Goal: Find specific page/section: Find specific page/section

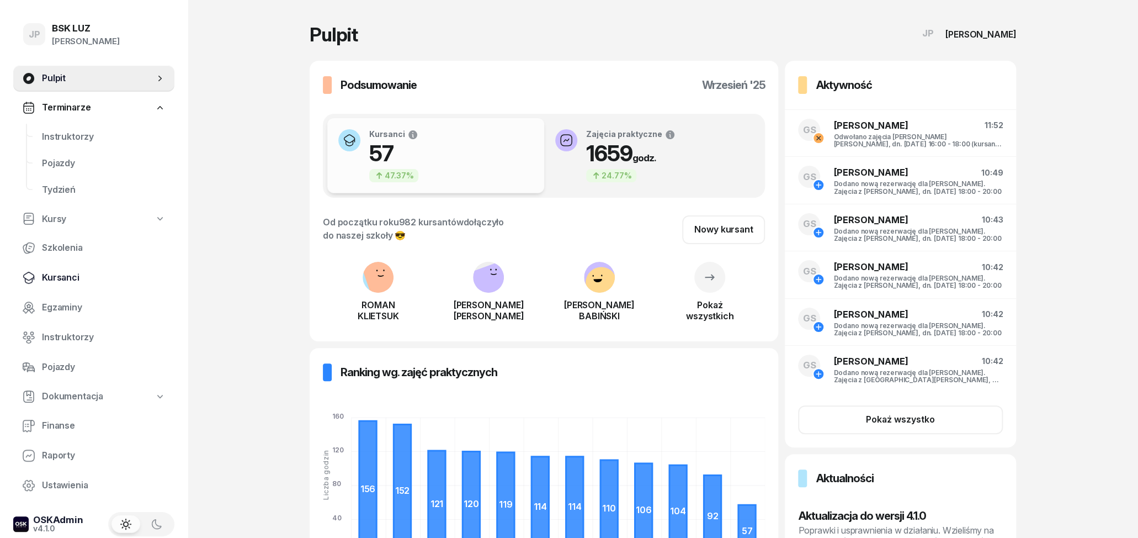
click at [65, 273] on span "Kursanci" at bounding box center [104, 277] width 124 height 14
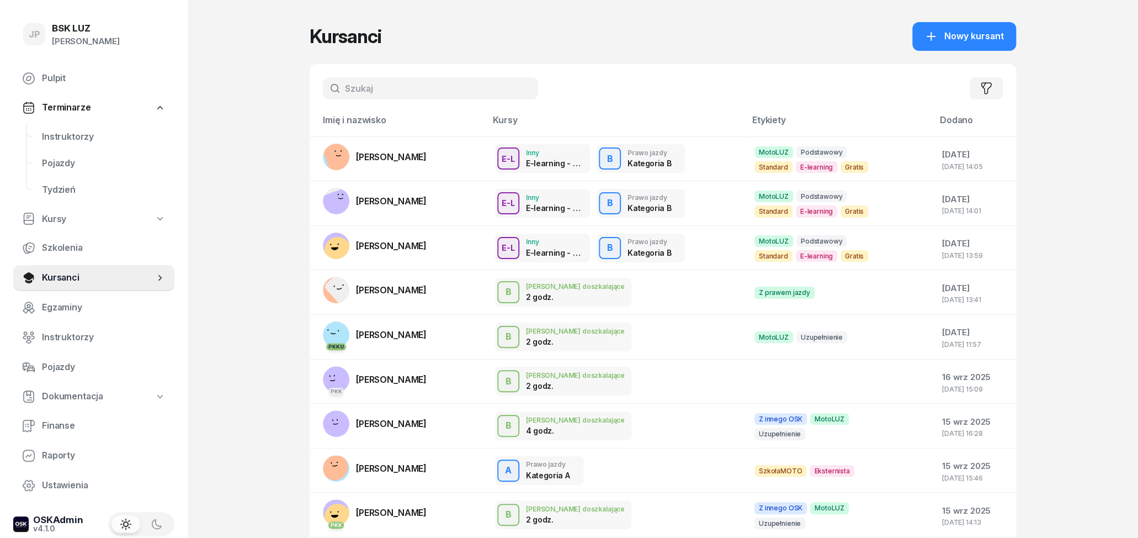
click at [415, 90] on input "text" at bounding box center [430, 88] width 215 height 22
click at [409, 91] on input "text" at bounding box center [430, 88] width 215 height 22
click at [413, 157] on span "[PERSON_NAME]" at bounding box center [391, 156] width 71 height 11
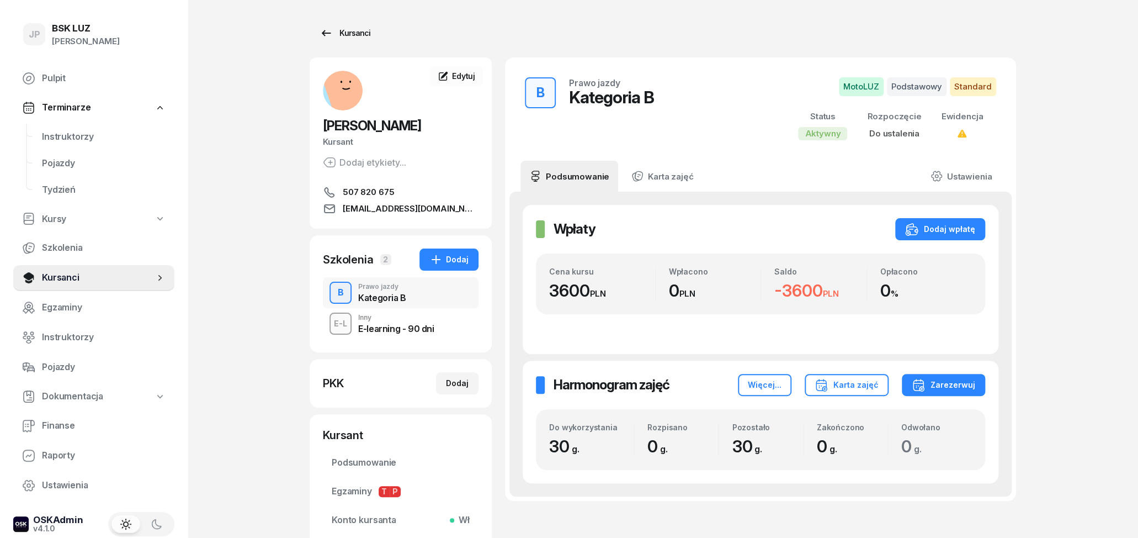
click at [323, 35] on icon at bounding box center [326, 32] width 13 height 13
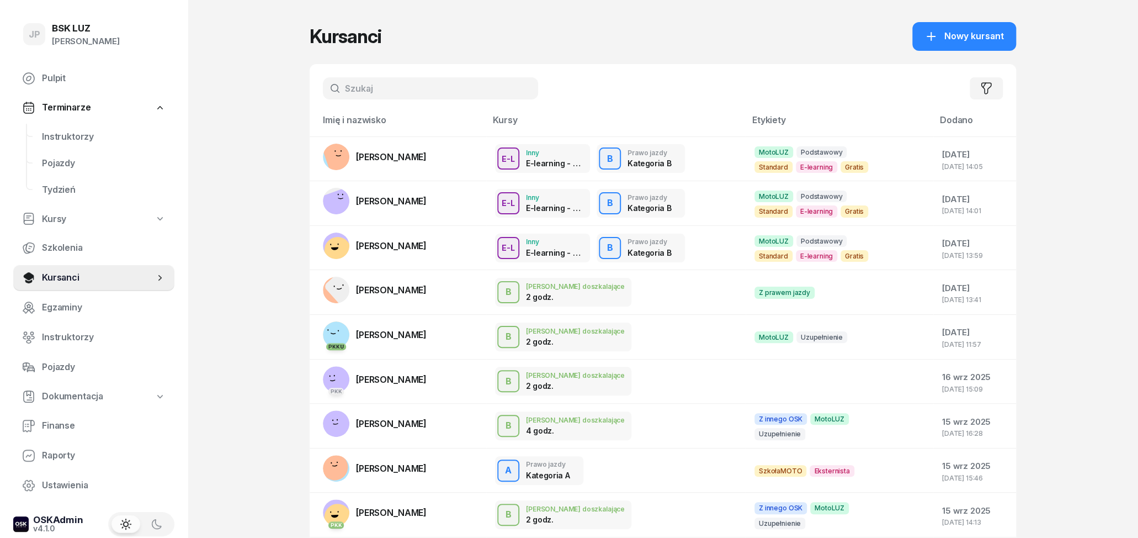
click at [443, 96] on input "text" at bounding box center [430, 88] width 215 height 22
type input "ZASADA"
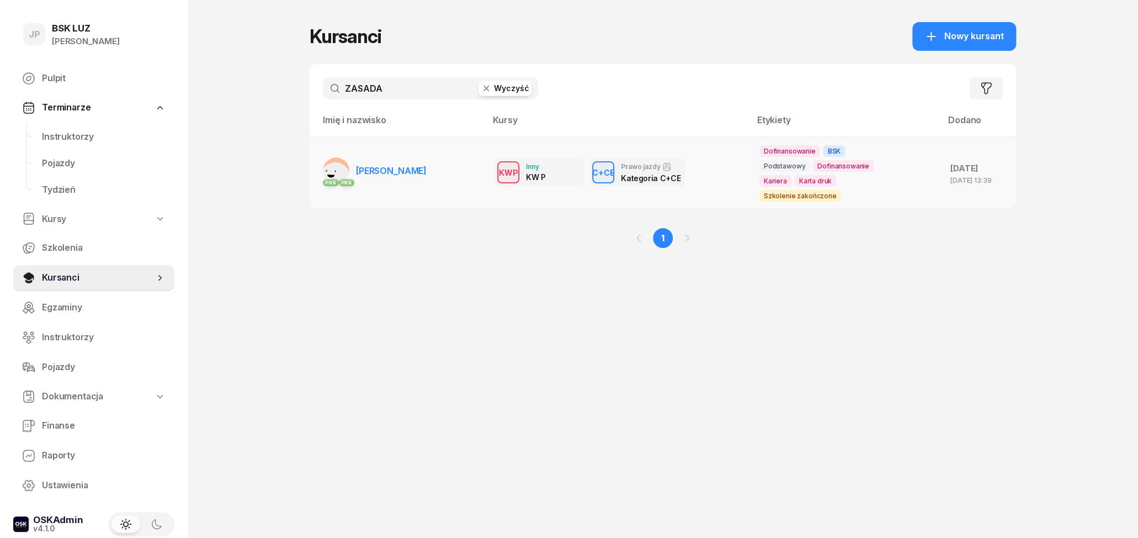
click at [408, 182] on link "PKK PKK [PERSON_NAME]" at bounding box center [375, 170] width 104 height 26
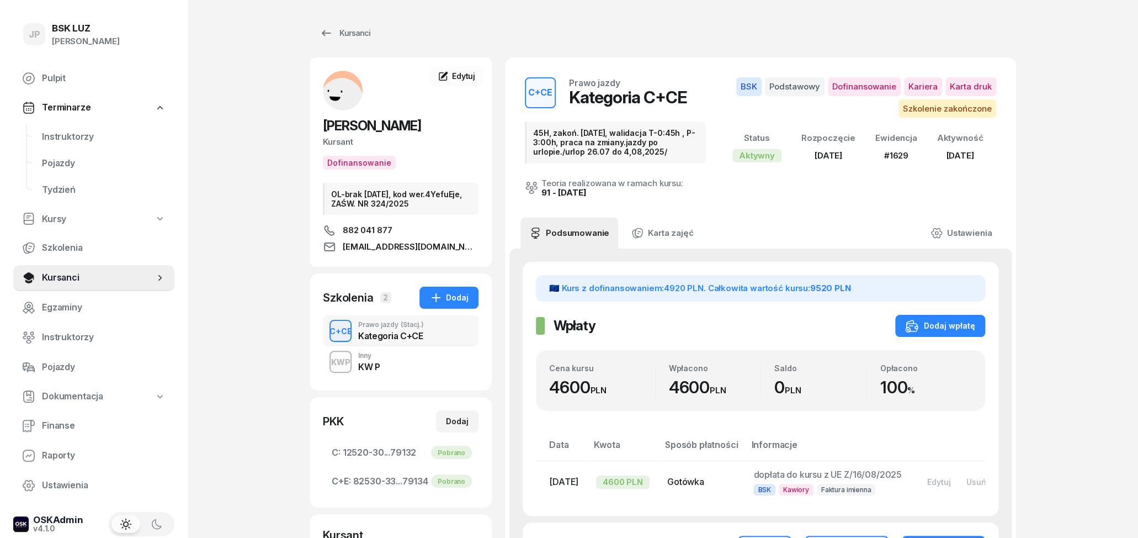
click at [380, 364] on div "KWP Inny KW P" at bounding box center [401, 361] width 156 height 31
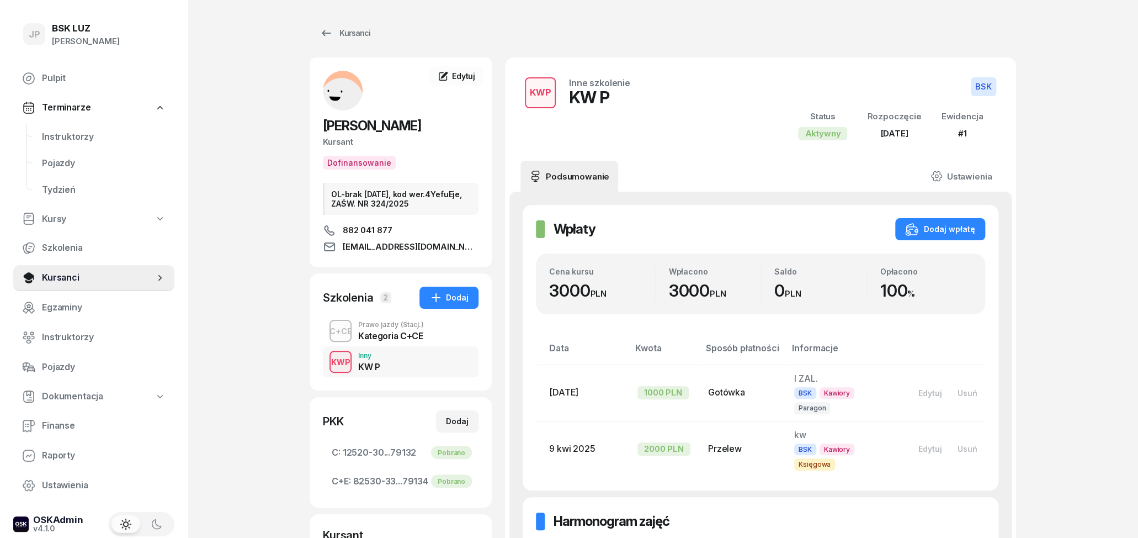
click at [381, 334] on div "Kategoria C+CE" at bounding box center [391, 335] width 66 height 9
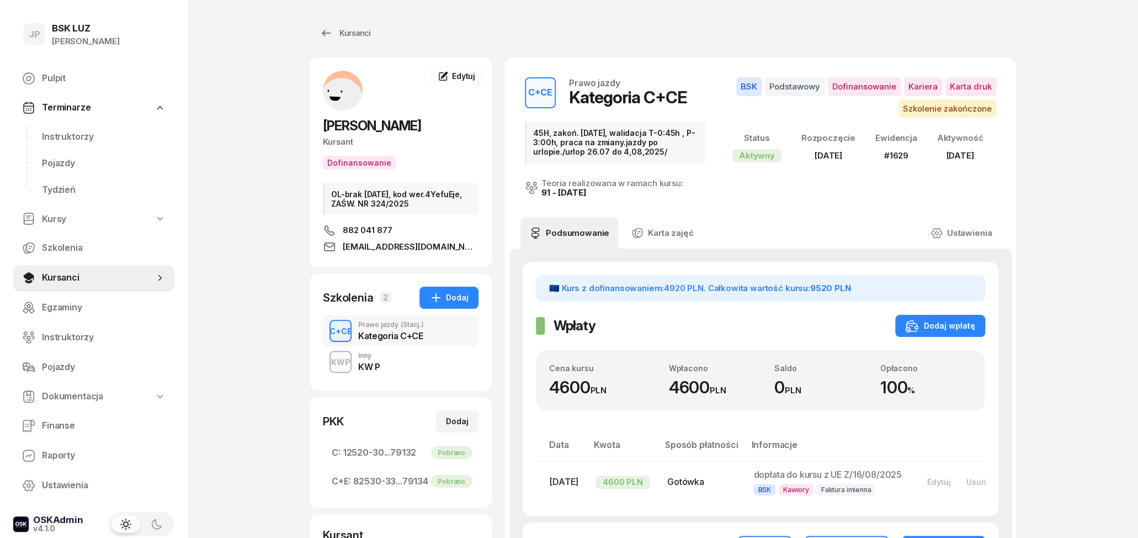
click at [401, 358] on div "KWP Inny KW P" at bounding box center [401, 361] width 156 height 31
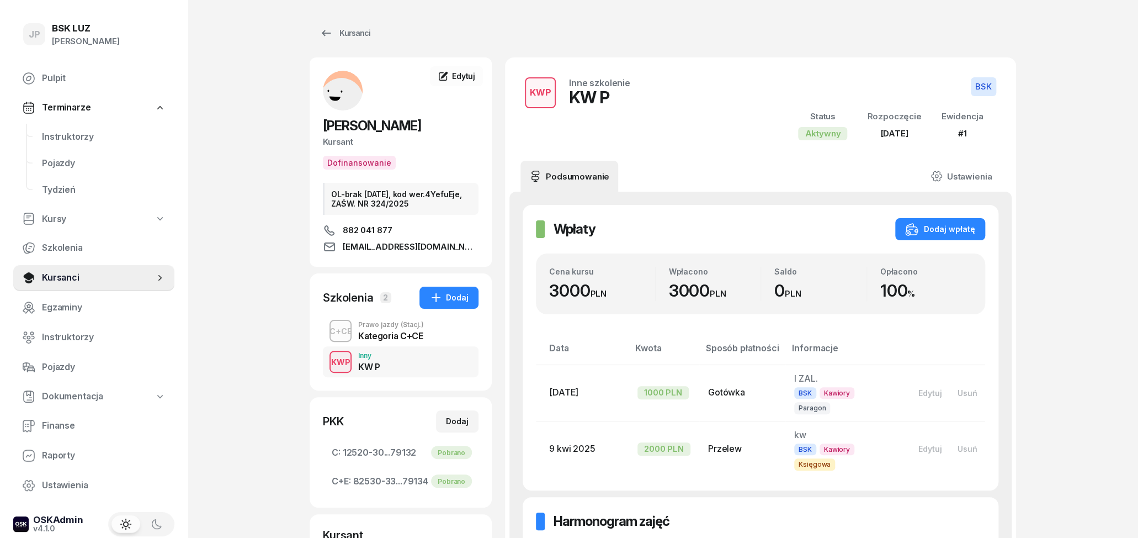
click at [398, 332] on div "Kategoria C+CE" at bounding box center [391, 335] width 66 height 9
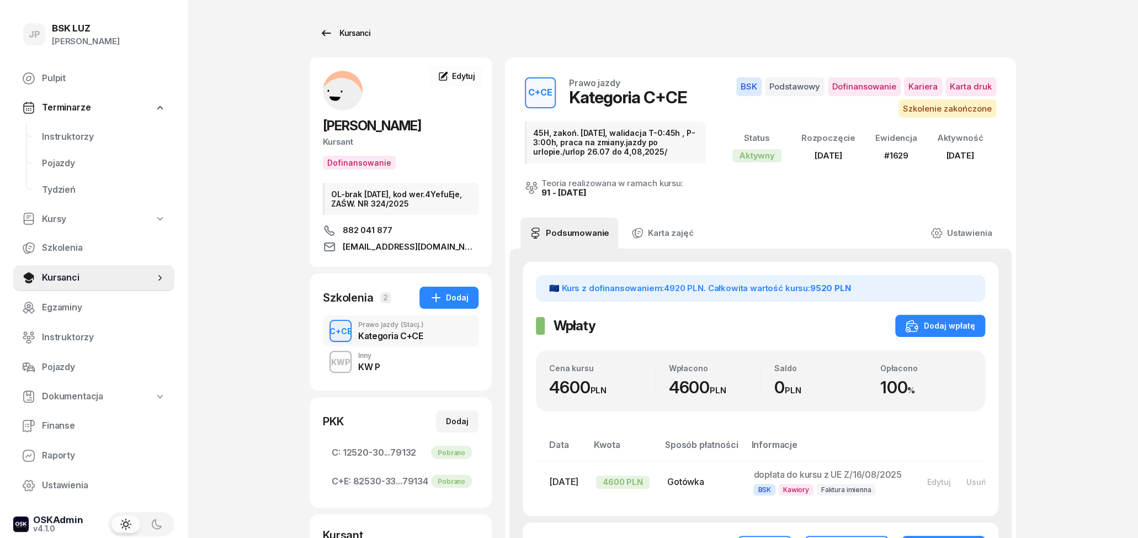
click at [327, 30] on icon at bounding box center [326, 32] width 13 height 13
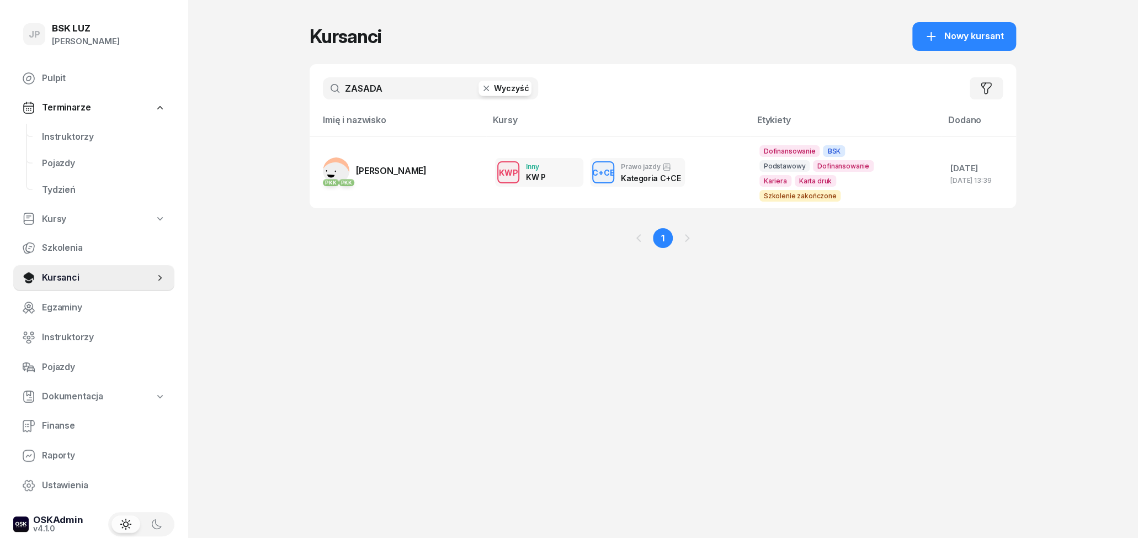
click at [499, 93] on button "Wyczyść" at bounding box center [504, 88] width 53 height 15
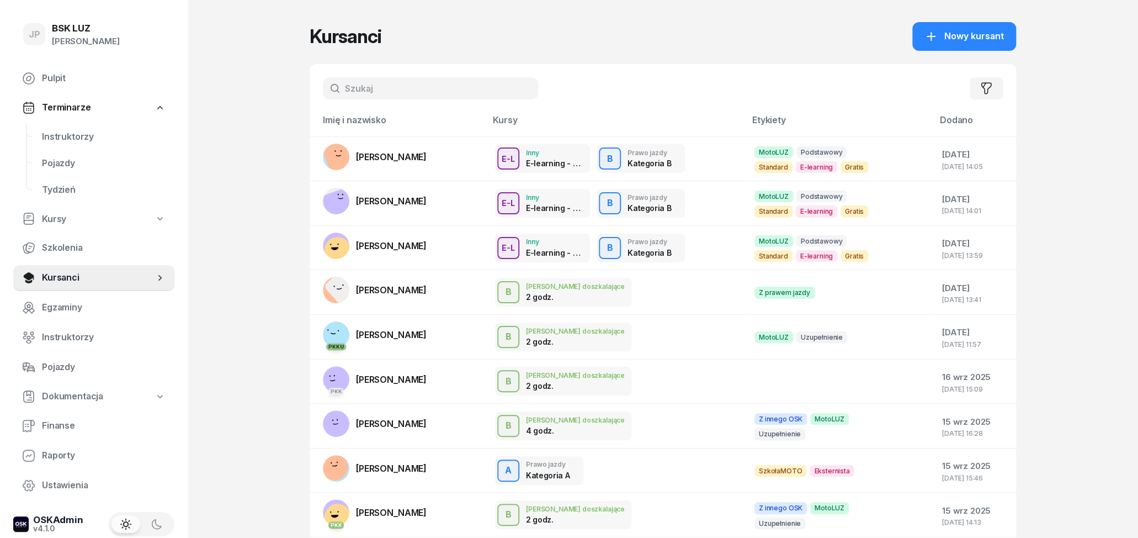
click at [394, 92] on input "text" at bounding box center [430, 88] width 215 height 22
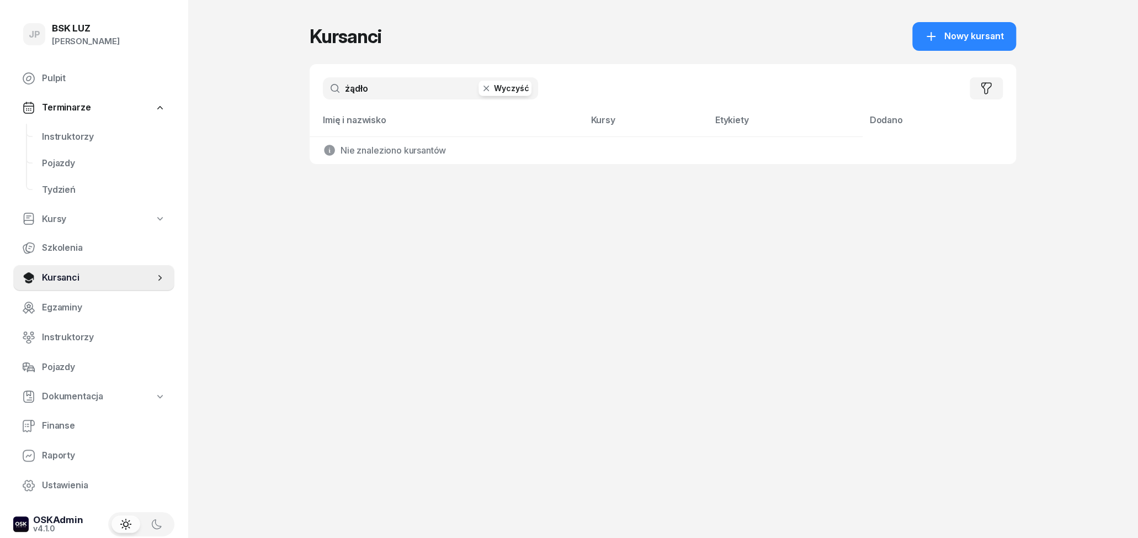
drag, startPoint x: 413, startPoint y: 91, endPoint x: 355, endPoint y: 91, distance: 57.4
click at [355, 91] on input "żądło" at bounding box center [430, 88] width 215 height 22
type input "ż"
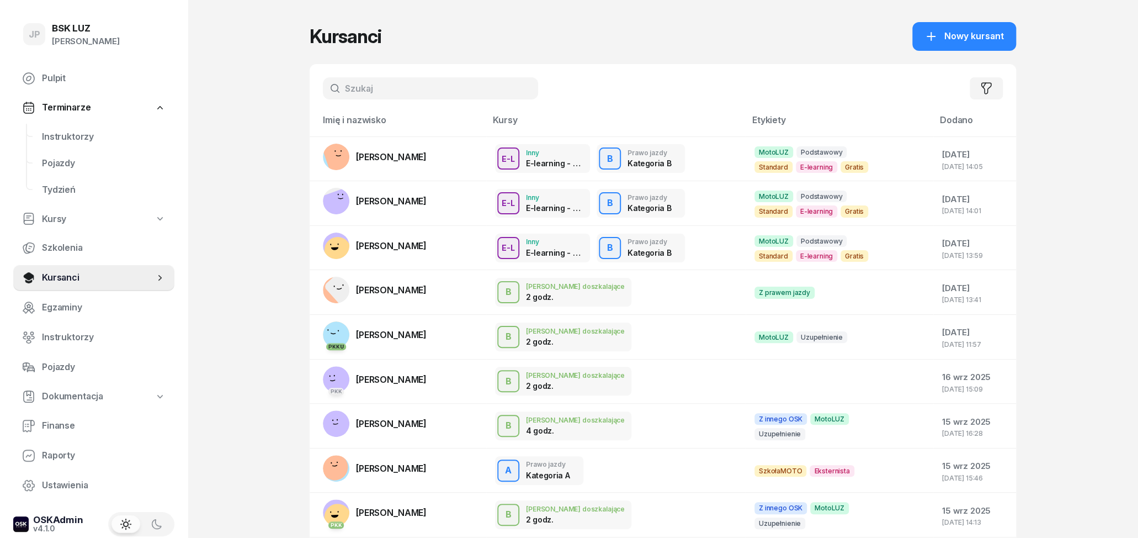
click at [359, 91] on input "text" at bounding box center [430, 88] width 215 height 22
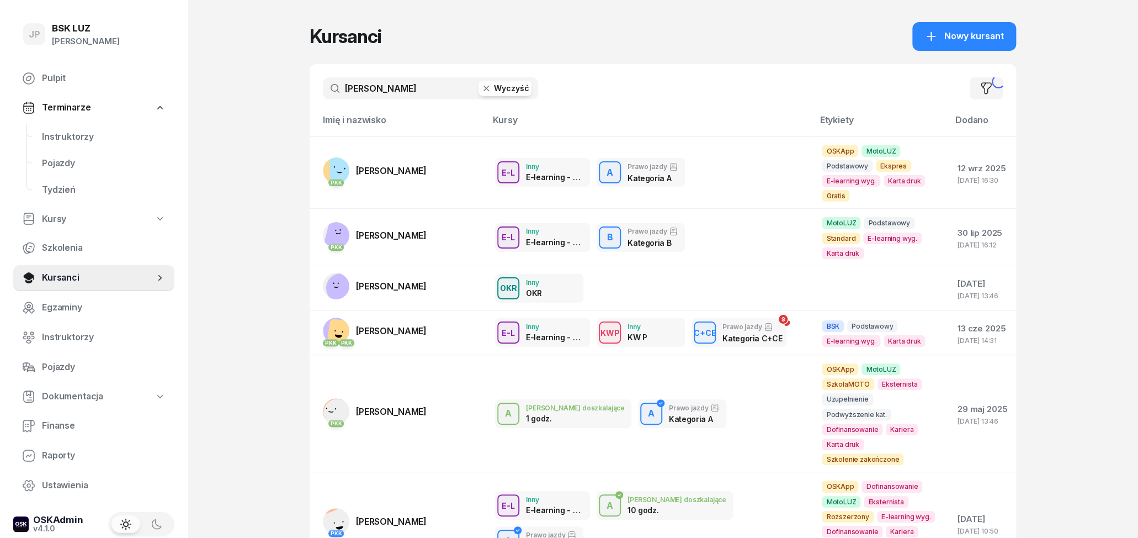
type input "[PERSON_NAME]"
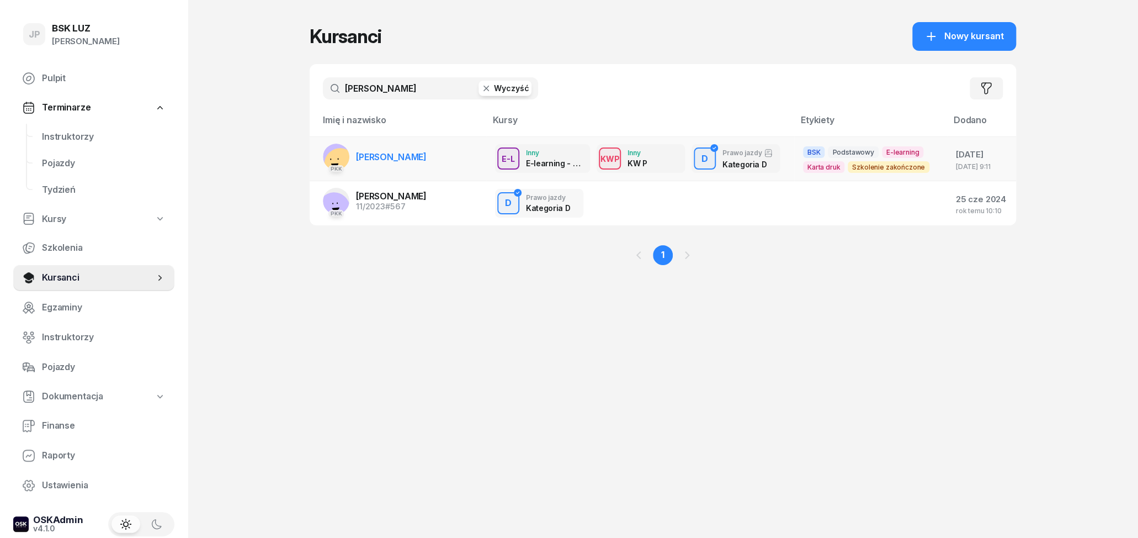
click at [374, 162] on span "[PERSON_NAME]" at bounding box center [391, 156] width 71 height 11
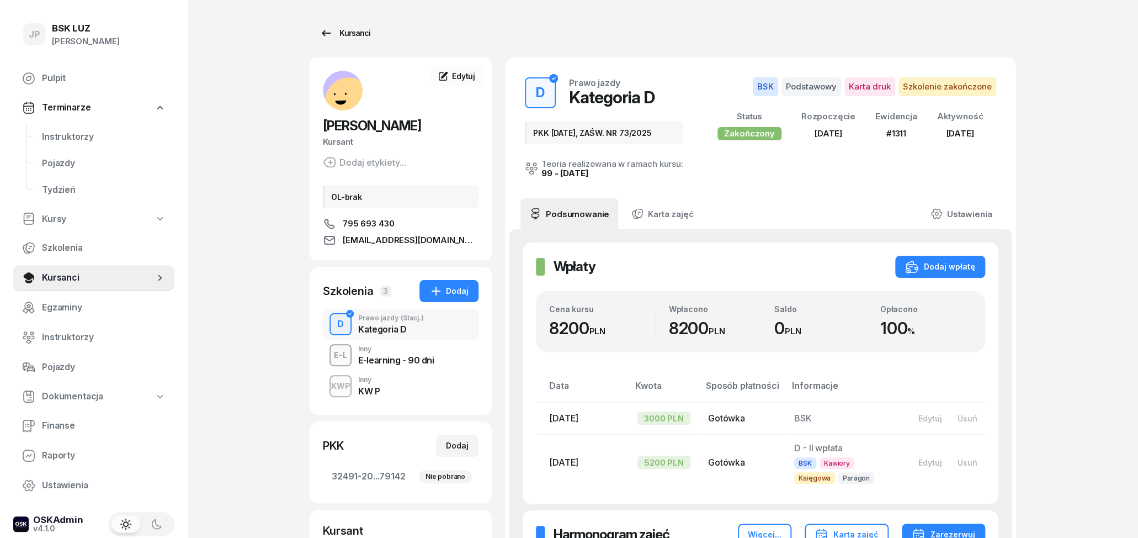
click at [336, 26] on link "Kursanci" at bounding box center [345, 33] width 71 height 22
